Goal: Task Accomplishment & Management: Use online tool/utility

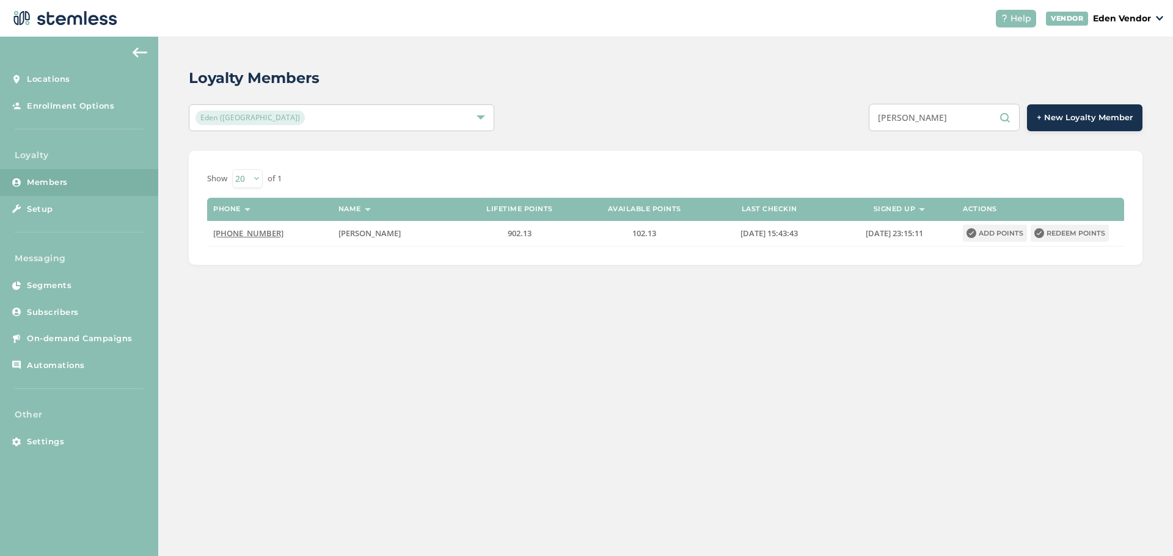
drag, startPoint x: 933, startPoint y: 122, endPoint x: 831, endPoint y: 128, distance: 102.8
click at [831, 128] on div "[PERSON_NAME] + New Loyalty Member" at bounding box center [864, 117] width 556 height 27
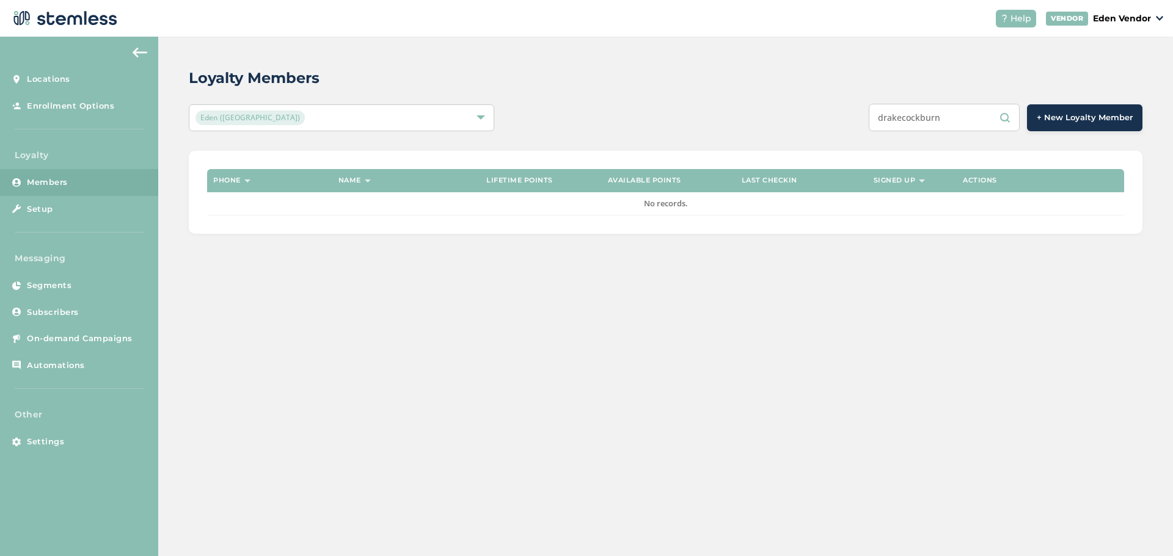
click at [906, 122] on input "drakecockburn" at bounding box center [944, 117] width 151 height 27
click at [908, 126] on input "drakecockburn" at bounding box center [944, 117] width 151 height 27
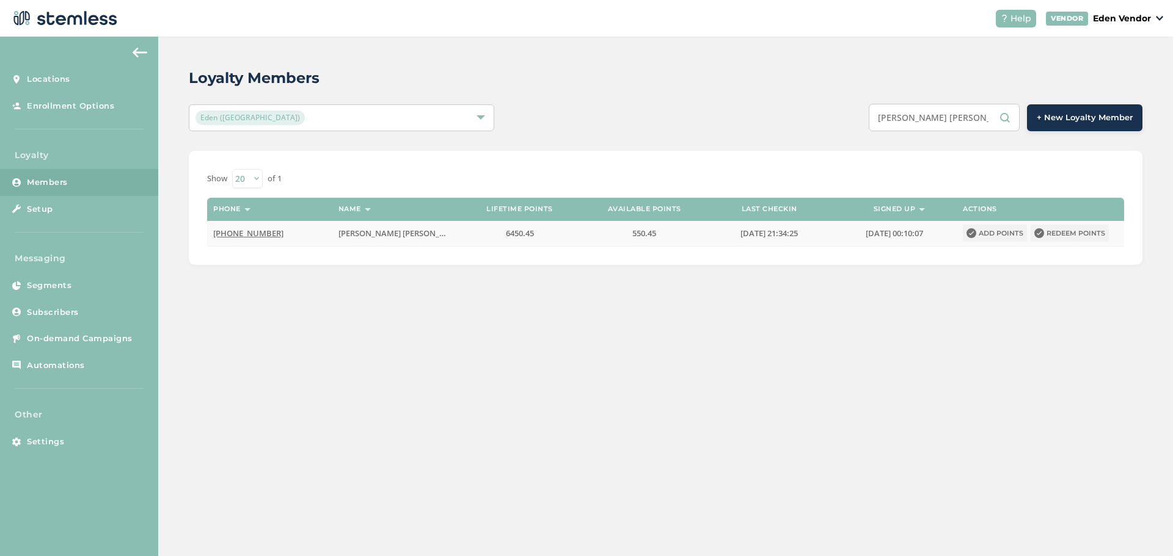
type input "[PERSON_NAME] [PERSON_NAME]"
click at [1096, 235] on button "Redeem points" at bounding box center [1069, 233] width 78 height 17
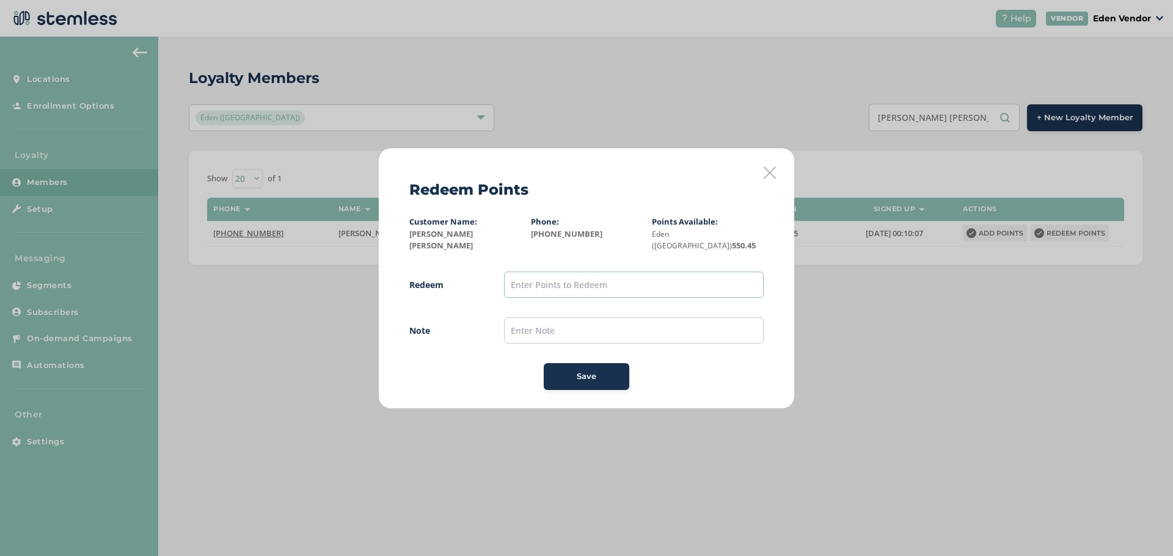
click at [612, 279] on input "text" at bounding box center [634, 285] width 260 height 26
type input "500"
click at [589, 318] on input "text" at bounding box center [634, 331] width 260 height 26
type input "[DATE]"
click at [608, 371] on div "Save" at bounding box center [586, 377] width 66 height 12
